Goal: Information Seeking & Learning: Learn about a topic

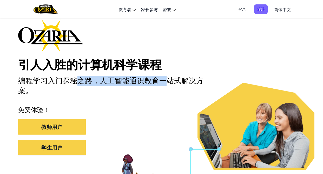
drag, startPoint x: 75, startPoint y: 80, endPoint x: 168, endPoint y: 84, distance: 93.3
click at [168, 84] on h2 "编程学习入门探秘之路，人工智能通识教育一站式解决方案。" at bounding box center [114, 86] width 192 height 20
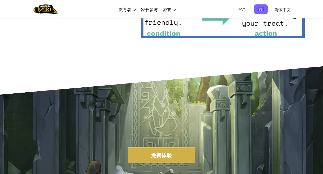
scroll to position [1037, 0]
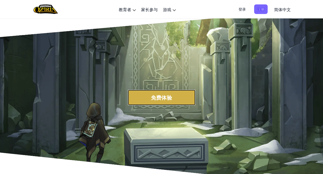
click at [164, 98] on button "免费体验" at bounding box center [162, 98] width 68 height 16
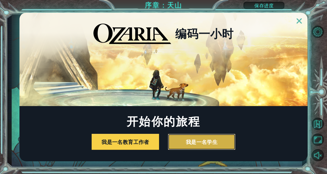
click at [206, 138] on button "我是一名学生" at bounding box center [202, 142] width 68 height 16
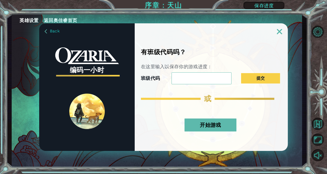
click at [186, 80] on input "班级代码" at bounding box center [202, 78] width 60 height 12
type input "sz"
click at [260, 79] on button "提交" at bounding box center [260, 78] width 39 height 10
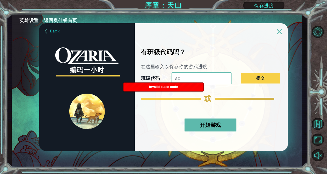
drag, startPoint x: 189, startPoint y: 77, endPoint x: 158, endPoint y: 75, distance: 31.3
click at [158, 75] on div "班级代码 sz 提交" at bounding box center [210, 78] width 139 height 12
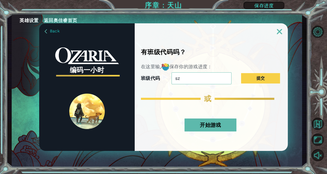
click at [211, 124] on button "开始游戏" at bounding box center [211, 125] width 52 height 13
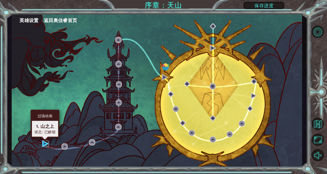
click at [43, 142] on img at bounding box center [45, 144] width 6 height 6
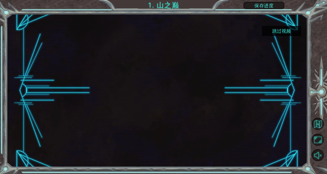
click at [283, 29] on button "跳过视频" at bounding box center [281, 31] width 39 height 10
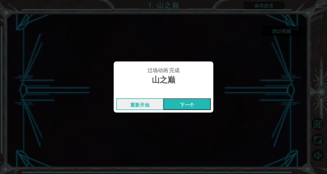
click at [186, 105] on button "下一个" at bounding box center [187, 104] width 47 height 12
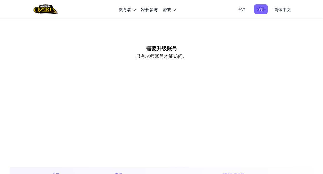
click at [243, 8] on span "登录" at bounding box center [242, 9] width 14 height 10
